Goal: Transaction & Acquisition: Purchase product/service

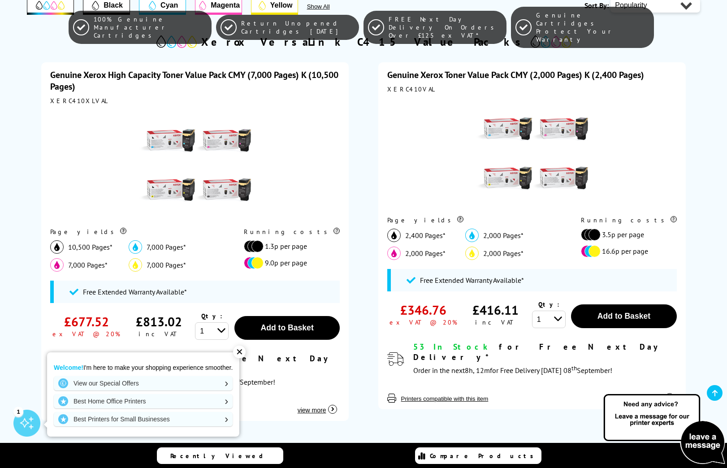
scroll to position [230, 0]
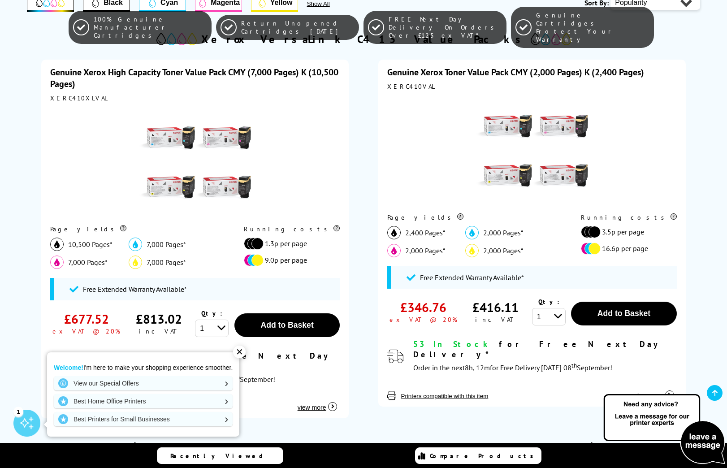
click at [243, 355] on div "✕" at bounding box center [239, 351] width 13 height 13
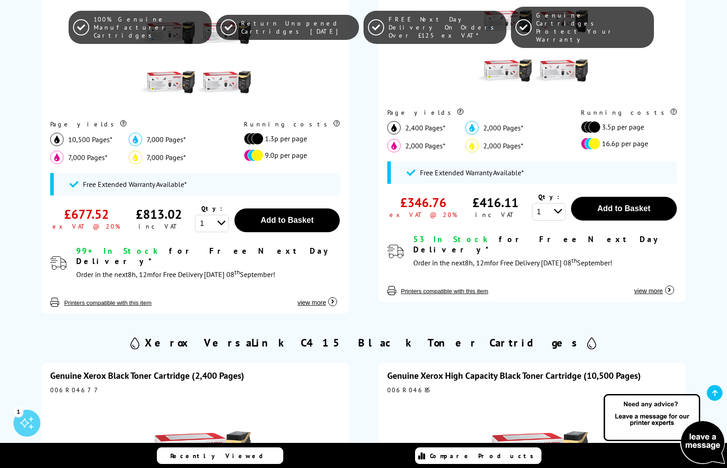
scroll to position [334, 0]
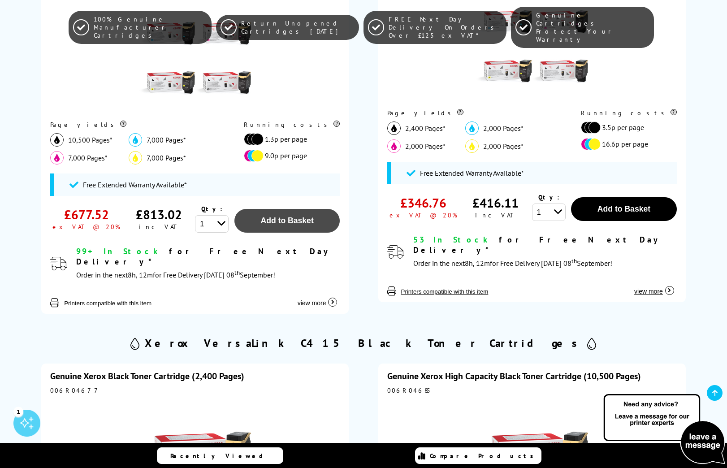
click at [272, 226] on button "Add to Basket" at bounding box center [287, 221] width 106 height 24
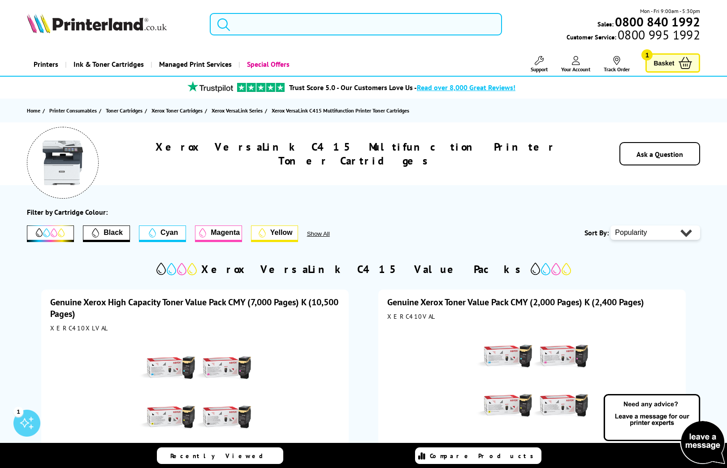
scroll to position [0, 0]
click at [666, 57] on span "Basket" at bounding box center [663, 63] width 21 height 12
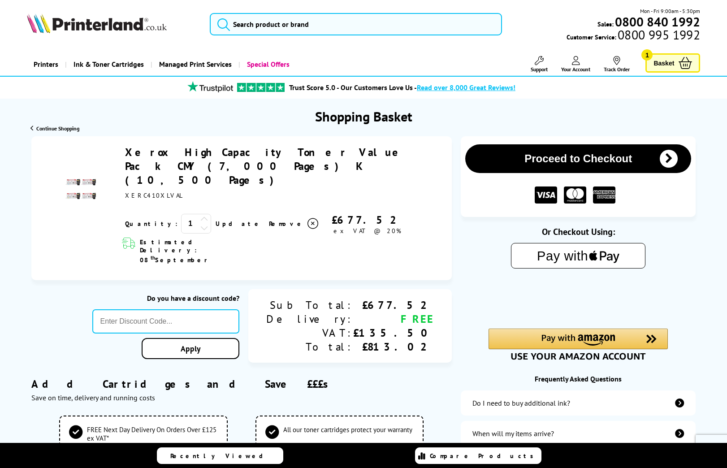
click at [179, 289] on div "Do you have a discount code? Apply" at bounding box center [165, 326] width 147 height 74
click at [177, 309] on input "text" at bounding box center [165, 321] width 147 height 24
type input "xerox15"
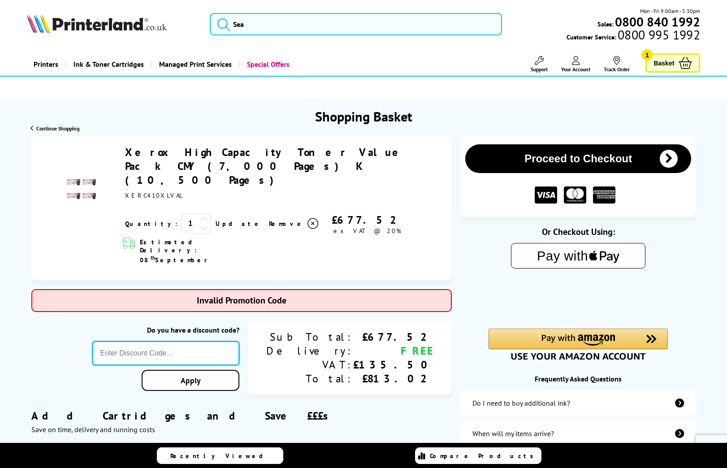
click at [233, 341] on input "text" at bounding box center [165, 353] width 147 height 24
type input "xerox10"
